Goal: Navigation & Orientation: Find specific page/section

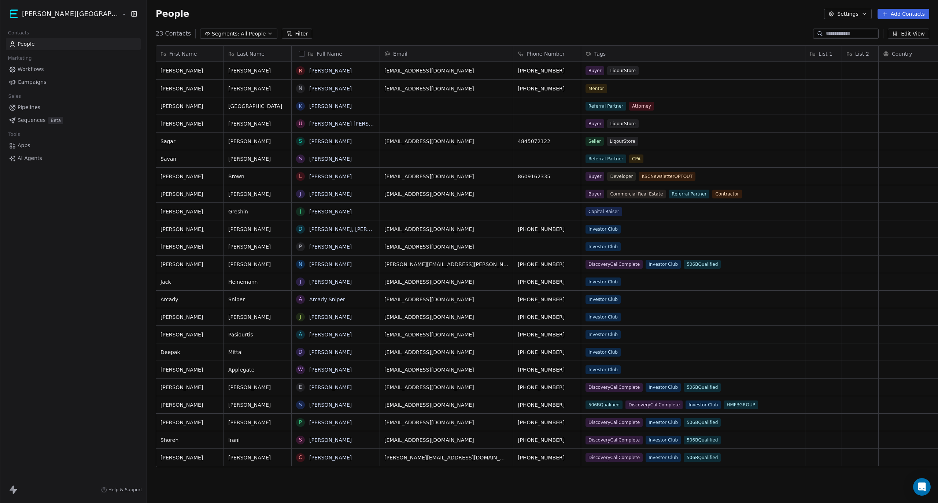
scroll to position [436, 831]
click at [59, 17] on html "[PERSON_NAME] Street Capital Contacts People Marketing Workflows Campaigns Sale…" at bounding box center [469, 251] width 938 height 503
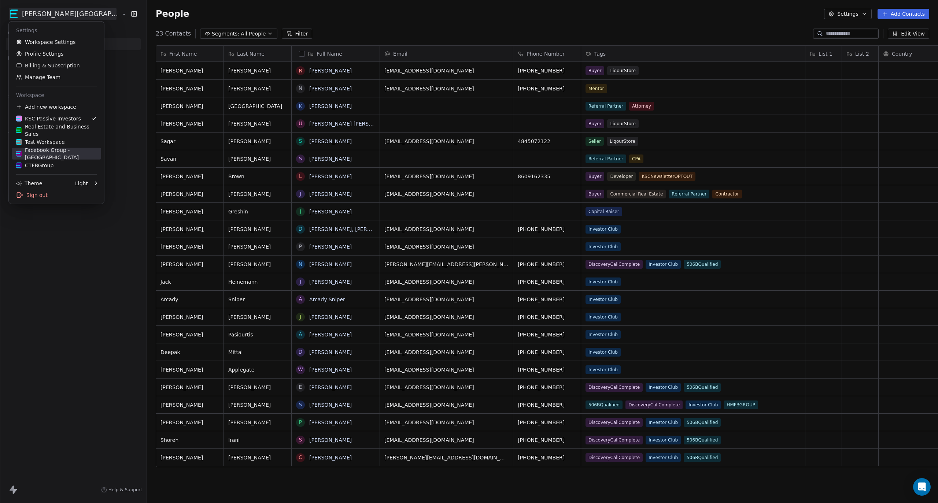
click at [60, 155] on div "Facebook Group - [GEOGRAPHIC_DATA]" at bounding box center [56, 154] width 81 height 15
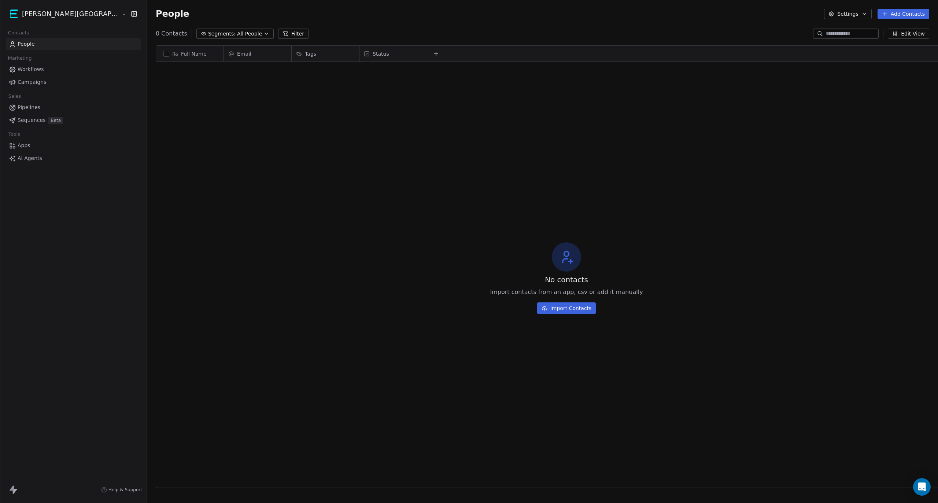
scroll to position [436, 831]
click at [45, 18] on html "[PERSON_NAME] Street Capital Contacts People Marketing Workflows Campaigns Sale…" at bounding box center [469, 251] width 938 height 503
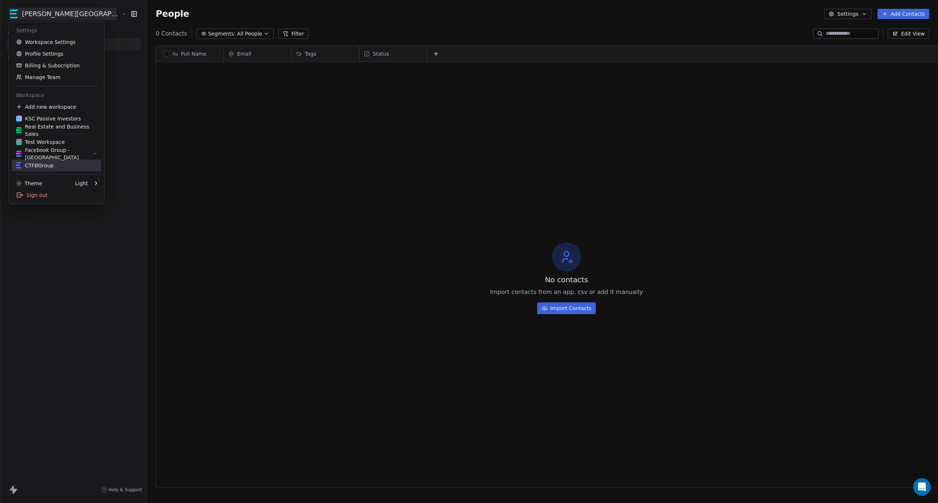
click at [40, 162] on div "CTFBGroup" at bounding box center [34, 165] width 37 height 7
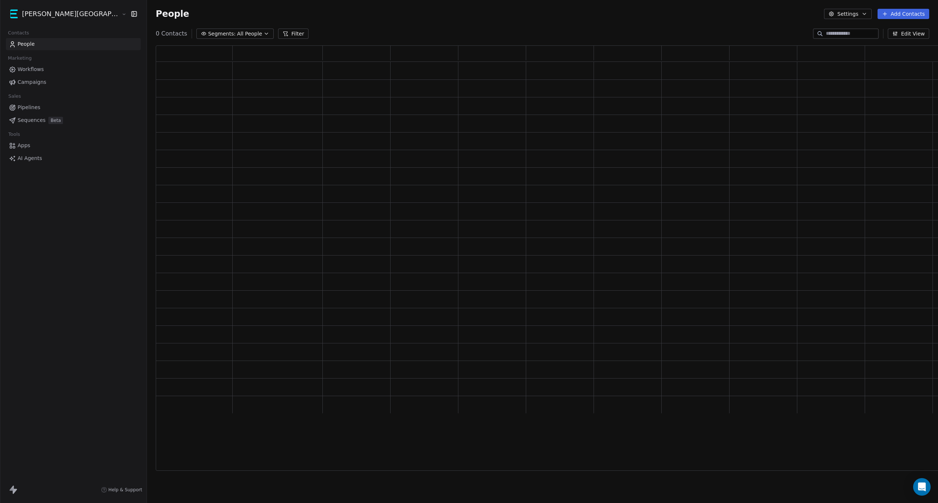
scroll to position [418, 813]
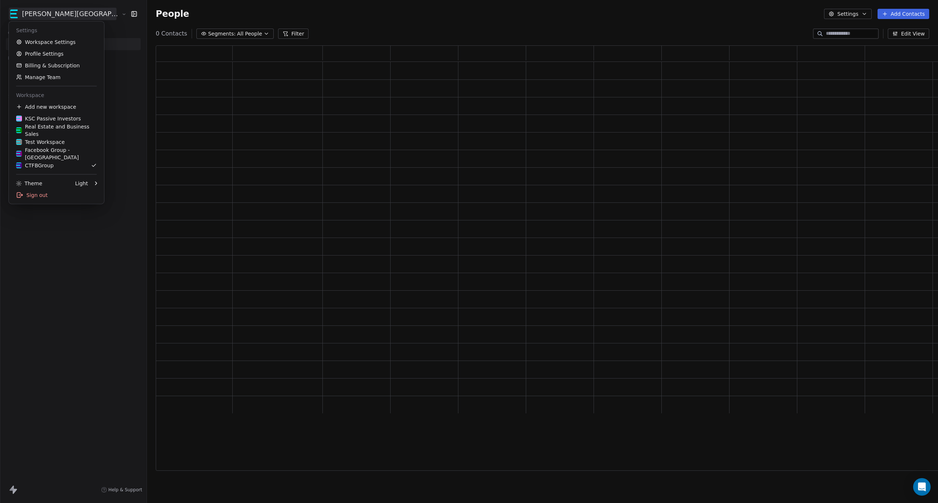
click at [53, 15] on html "[PERSON_NAME] Street Capital Contacts People Marketing Workflows Campaigns Sale…" at bounding box center [469, 251] width 938 height 503
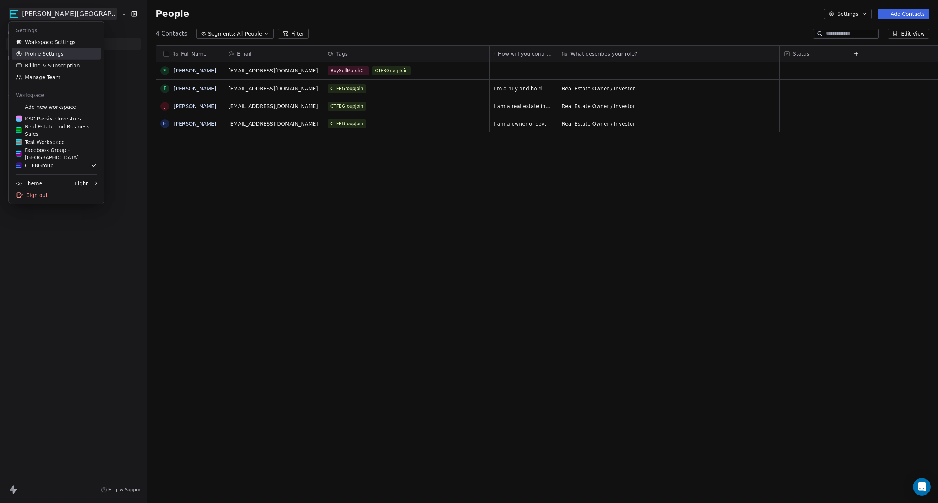
scroll to position [436, 831]
click at [53, 45] on link "Workspace Settings" at bounding box center [56, 42] width 89 height 12
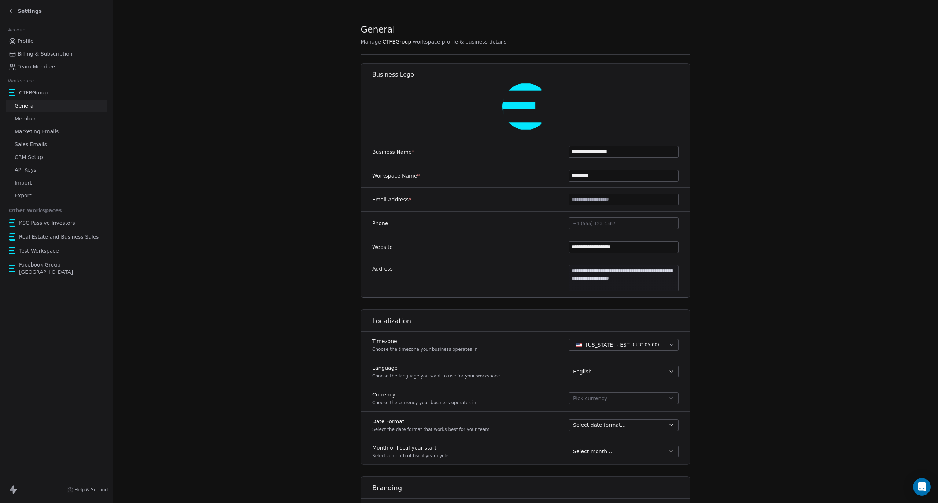
click at [25, 15] on div "Settings" at bounding box center [58, 11] width 98 height 10
click at [25, 12] on span "Settings" at bounding box center [30, 10] width 24 height 7
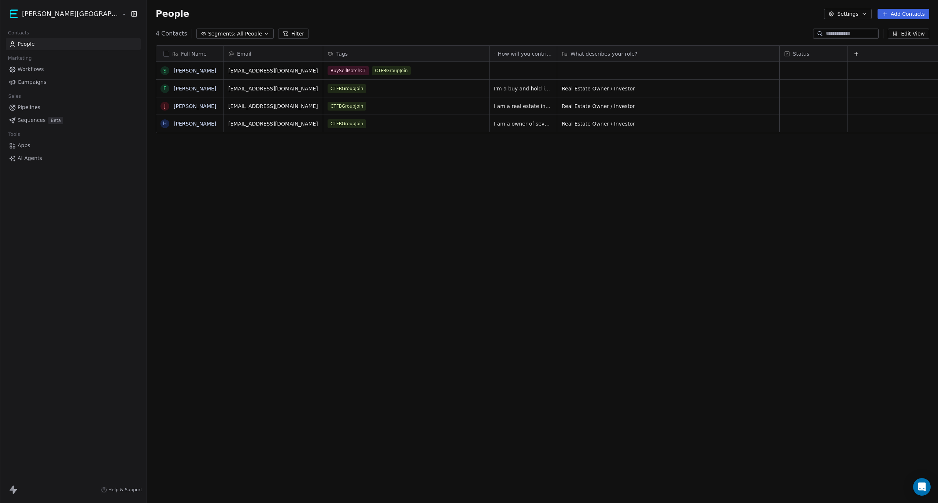
scroll to position [436, 831]
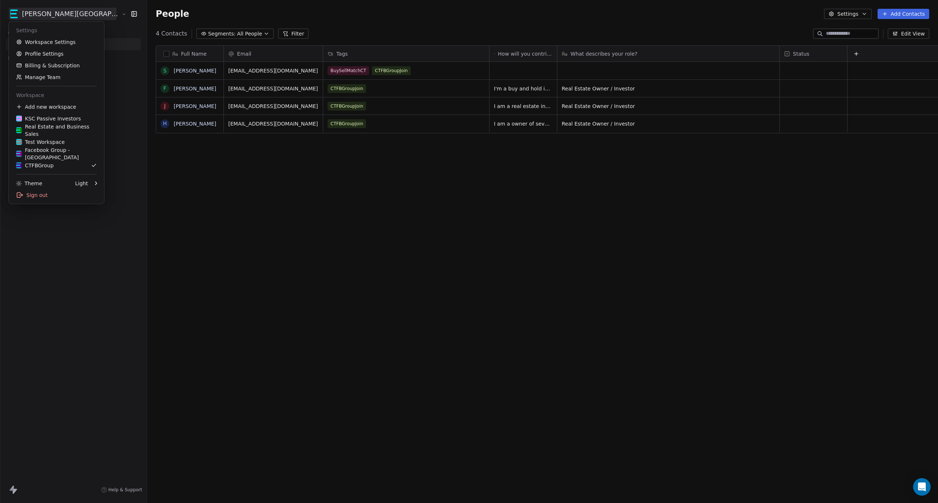
click at [59, 18] on html "[PERSON_NAME] Street Capital Contacts People Marketing Workflows Campaigns Sale…" at bounding box center [469, 251] width 938 height 503
click at [68, 152] on div "Facebook Group - [GEOGRAPHIC_DATA]" at bounding box center [56, 154] width 81 height 15
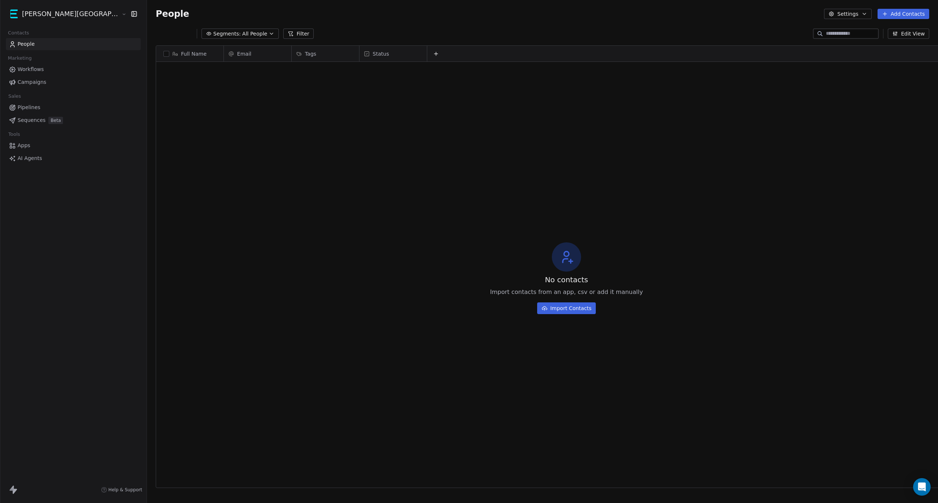
scroll to position [436, 831]
